Goal: Task Accomplishment & Management: Manage account settings

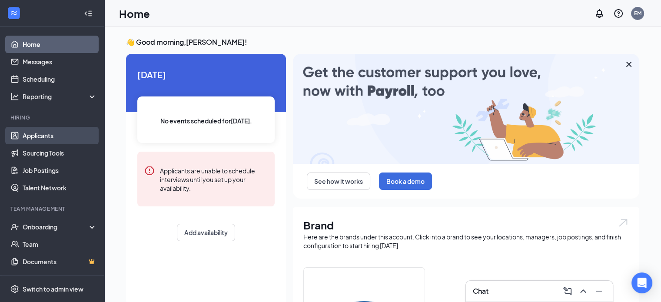
click at [51, 134] on link "Applicants" at bounding box center [60, 135] width 74 height 17
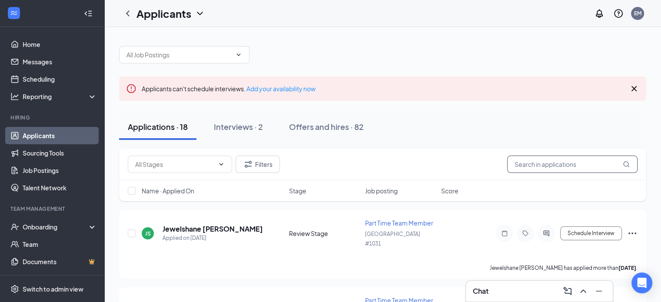
click at [559, 163] on input "text" at bounding box center [572, 164] width 130 height 17
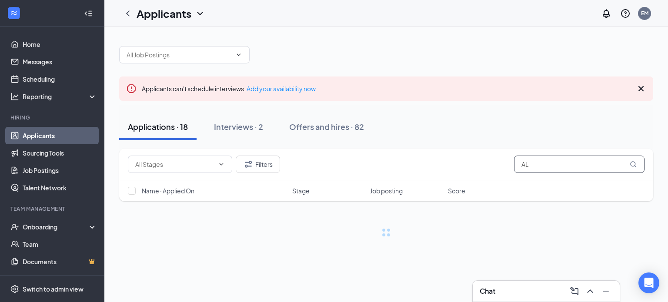
type input "A"
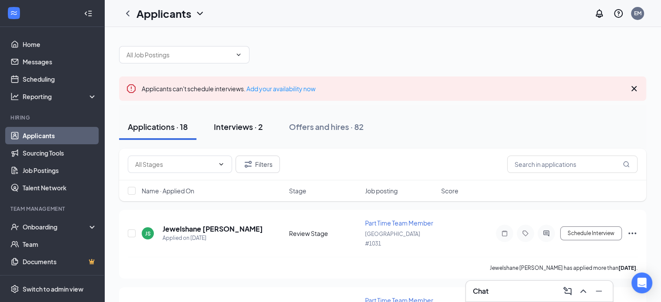
click at [232, 131] on div "Interviews · 2" at bounding box center [238, 126] width 49 height 11
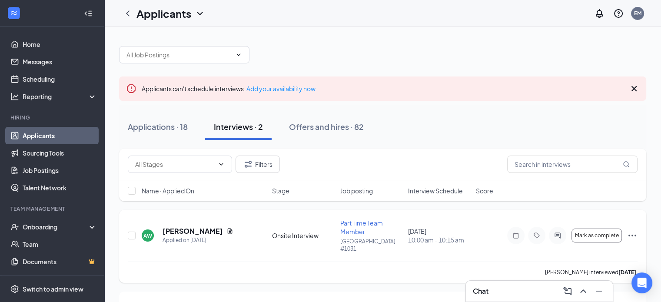
click at [364, 226] on span "Part Time Team Member" at bounding box center [361, 227] width 43 height 17
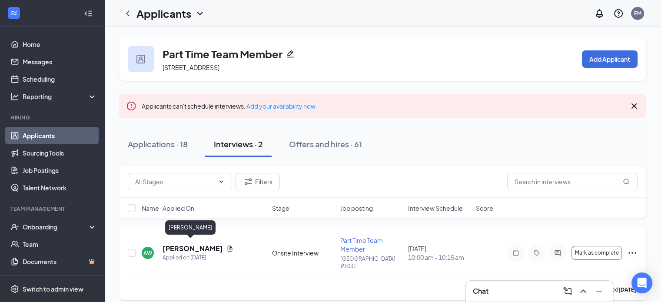
click at [181, 246] on h5 "[PERSON_NAME]" at bounding box center [193, 249] width 60 height 10
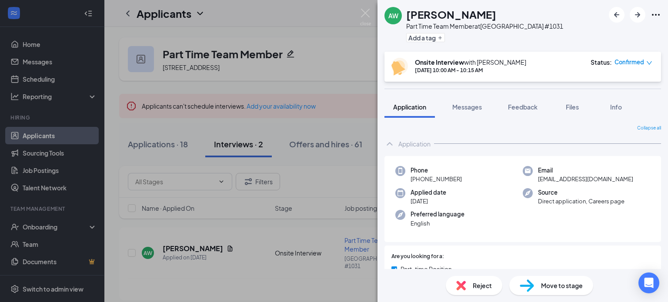
click at [407, 115] on button "Application" at bounding box center [409, 107] width 50 height 22
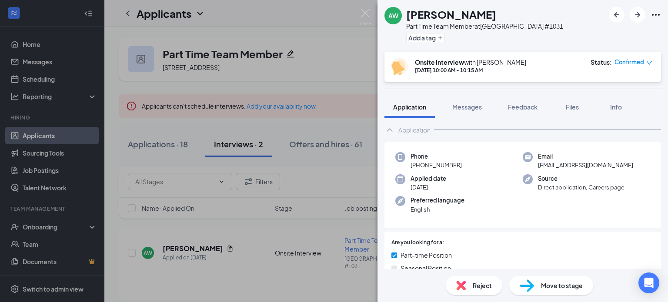
scroll to position [14, 0]
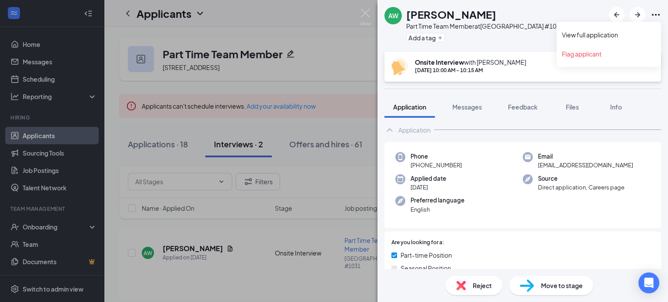
click at [658, 11] on icon "Ellipses" at bounding box center [655, 15] width 10 height 10
click at [608, 33] on link "View full application" at bounding box center [608, 34] width 94 height 9
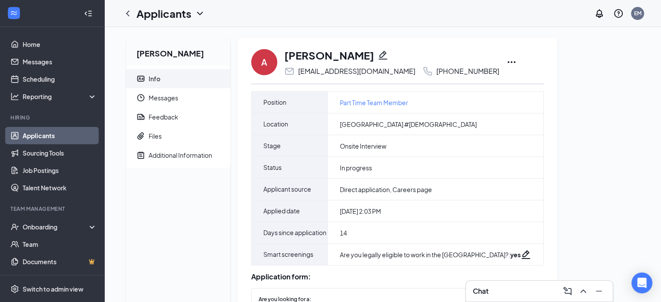
click at [506, 57] on icon "Ellipses" at bounding box center [511, 62] width 10 height 10
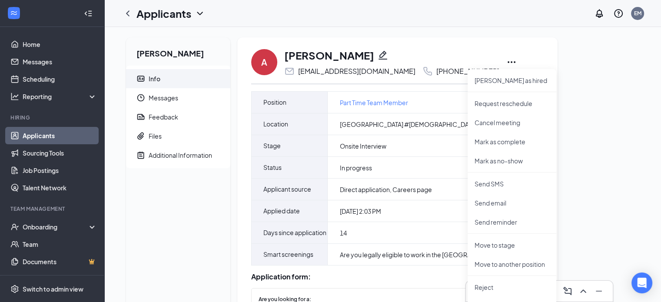
click at [588, 180] on div "Ahlea Winger Info Messages Feedback Files Additional Information A Ahlea Winger…" at bounding box center [382, 247] width 527 height 420
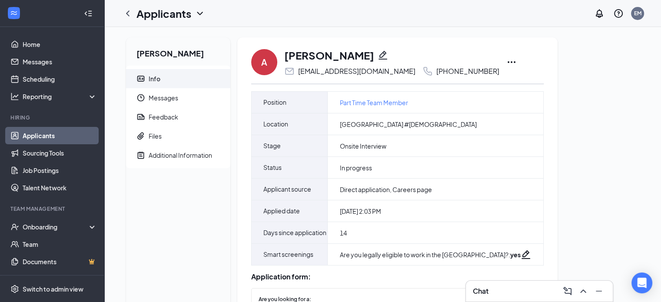
click at [506, 62] on icon "Ellipses" at bounding box center [511, 62] width 10 height 10
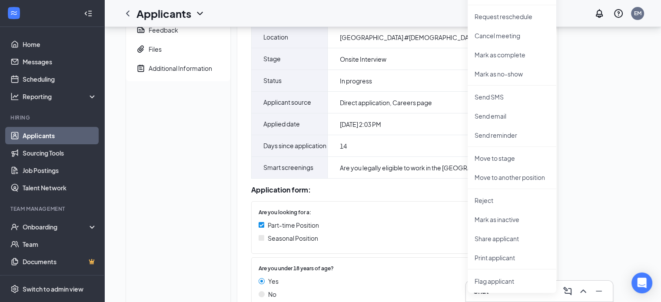
scroll to position [130, 0]
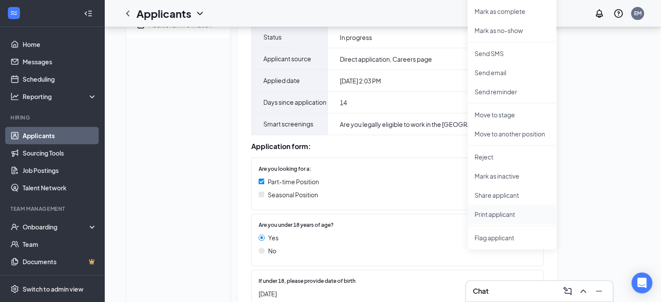
click at [501, 213] on p "Print applicant" at bounding box center [512, 214] width 75 height 9
